Goal: Navigation & Orientation: Find specific page/section

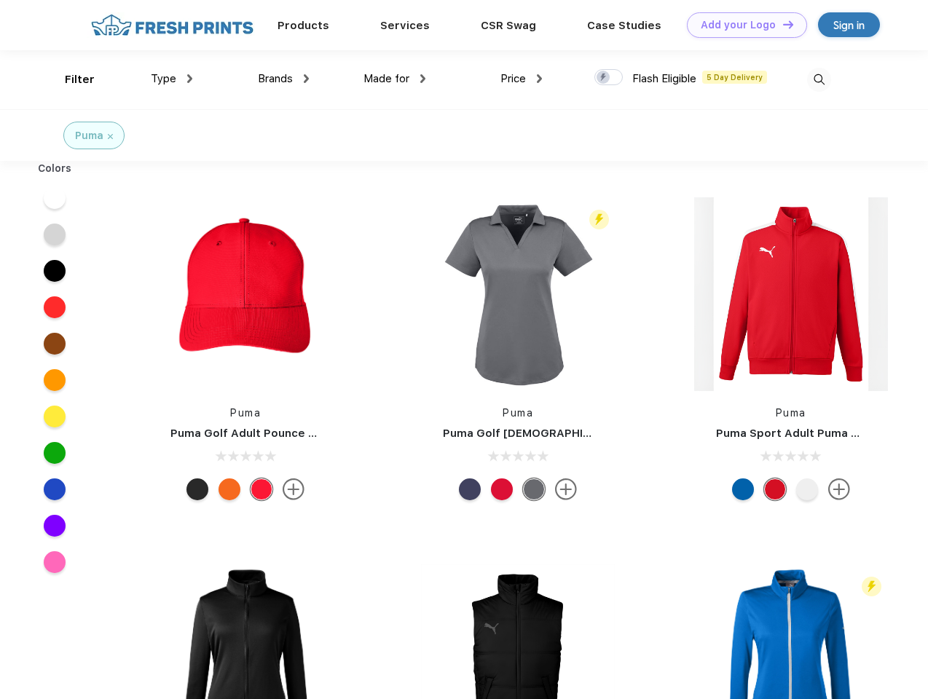
scroll to position [1, 0]
click at [742, 25] on link "Add your Logo Design Tool" at bounding box center [747, 24] width 120 height 25
click at [0, 0] on div "Design Tool" at bounding box center [0, 0] width 0 height 0
click at [782, 24] on link "Add your Logo Design Tool" at bounding box center [747, 24] width 120 height 25
click at [70, 79] on div "Filter" at bounding box center [80, 79] width 30 height 17
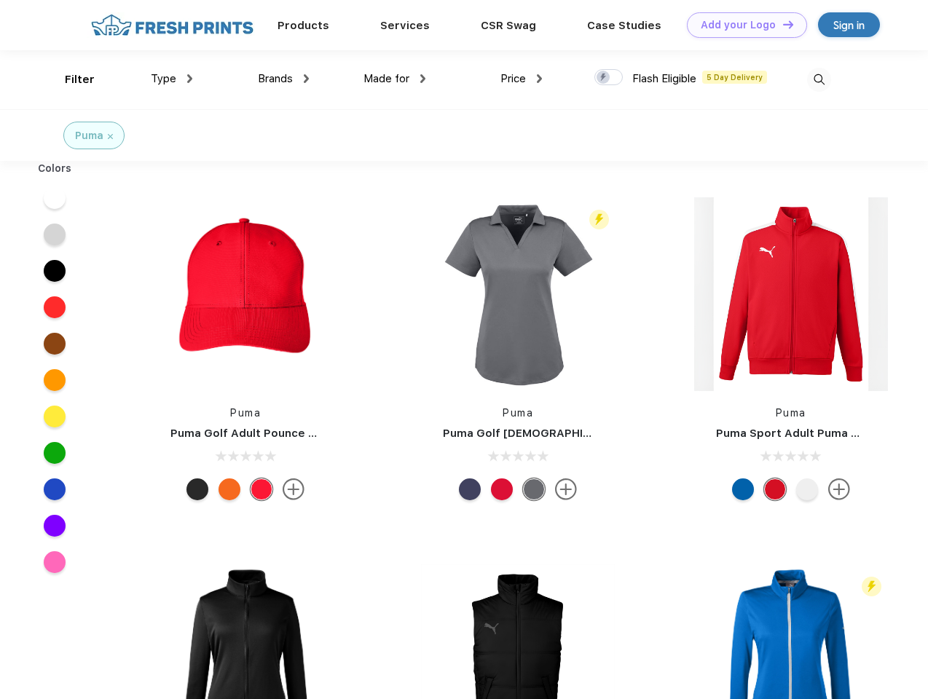
click at [172, 79] on span "Type" at bounding box center [163, 78] width 25 height 13
click at [283, 79] on span "Brands" at bounding box center [275, 78] width 35 height 13
click at [395, 79] on span "Made for" at bounding box center [386, 78] width 46 height 13
click at [522, 79] on span "Price" at bounding box center [512, 78] width 25 height 13
click at [609, 78] on div at bounding box center [608, 77] width 28 height 16
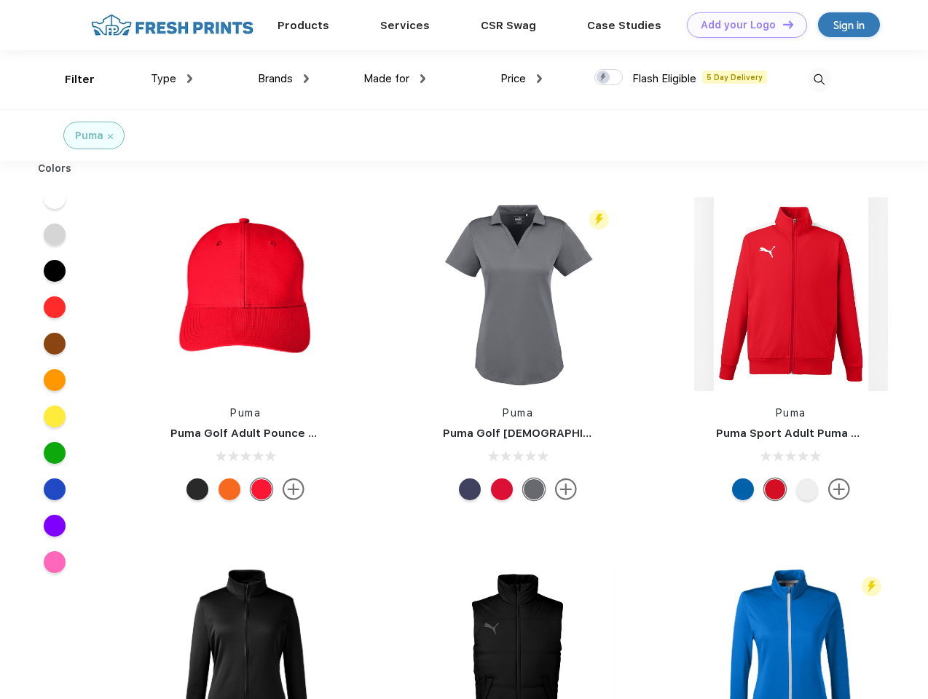
click at [604, 78] on input "checkbox" at bounding box center [598, 72] width 9 height 9
click at [819, 79] on img at bounding box center [819, 80] width 24 height 24
